Goal: Check status: Check status

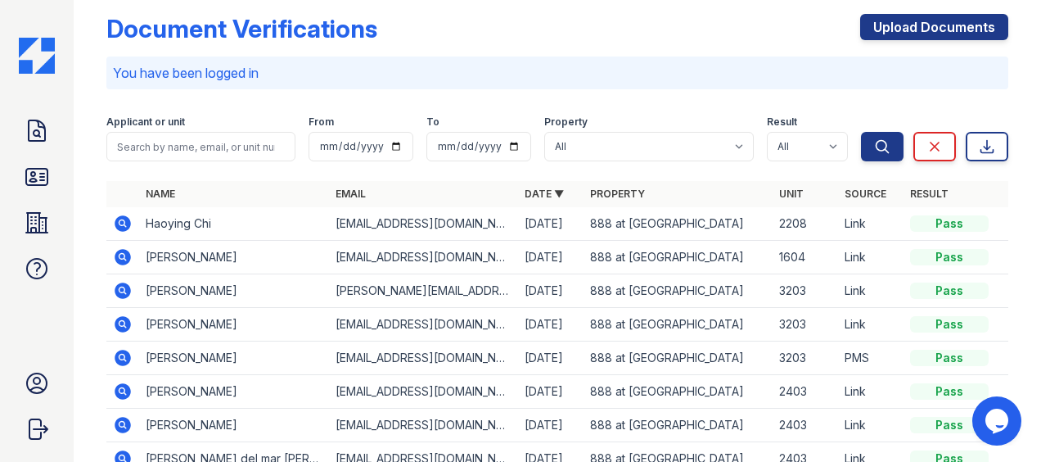
scroll to position [21, 0]
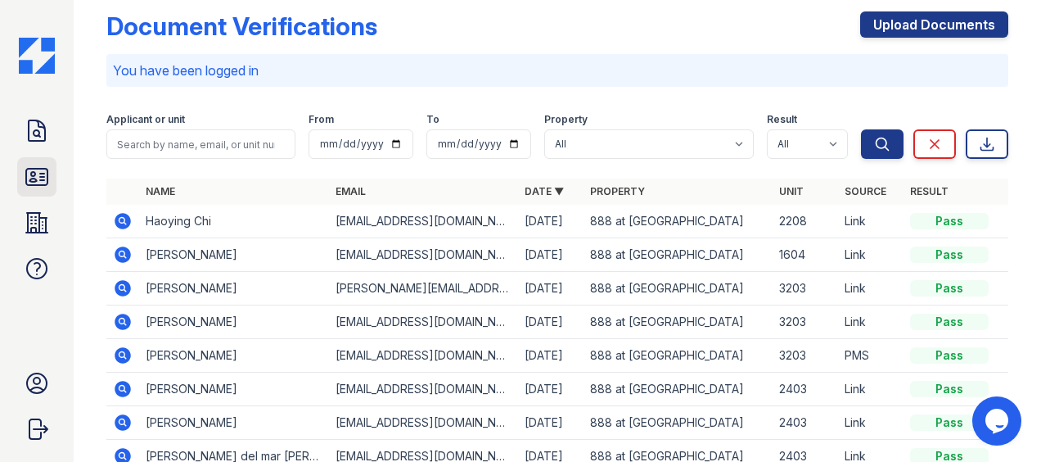
click at [36, 157] on link "ID Verifications" at bounding box center [36, 176] width 39 height 39
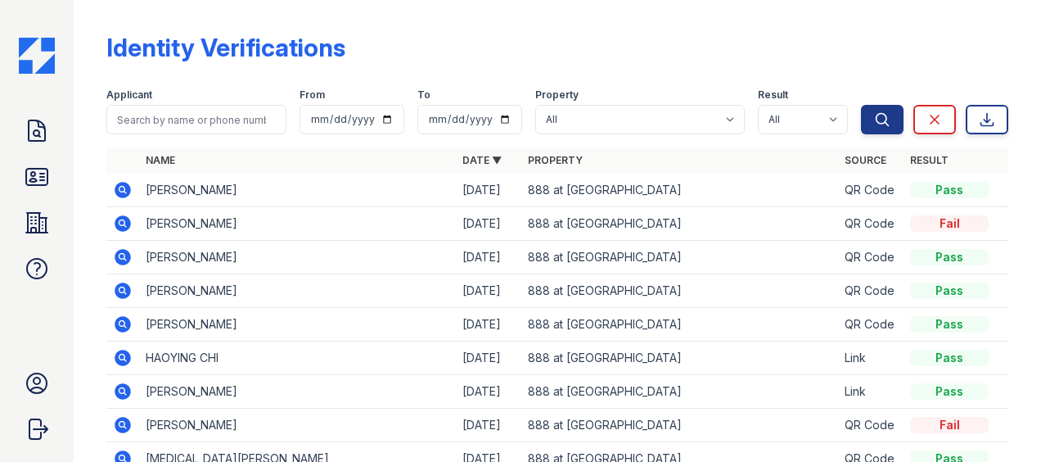
click at [128, 194] on icon at bounding box center [123, 190] width 16 height 16
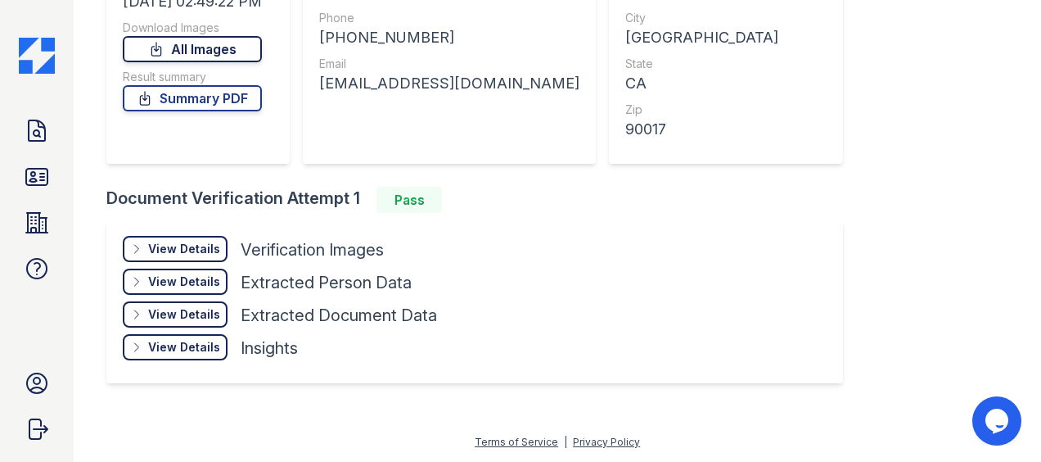
scroll to position [248, 0]
click at [210, 253] on div "View Details" at bounding box center [184, 249] width 72 height 16
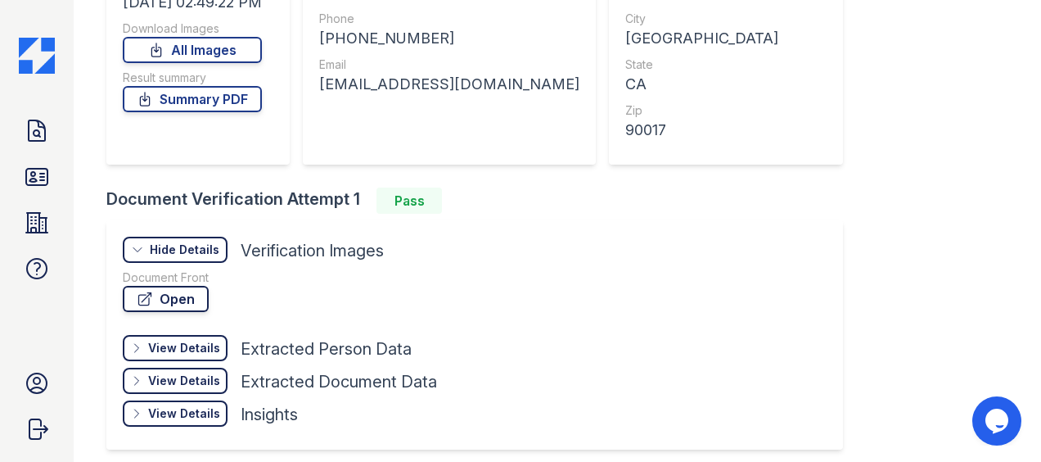
click at [189, 299] on link "Open" at bounding box center [166, 299] width 86 height 26
